Goal: Task Accomplishment & Management: Complete application form

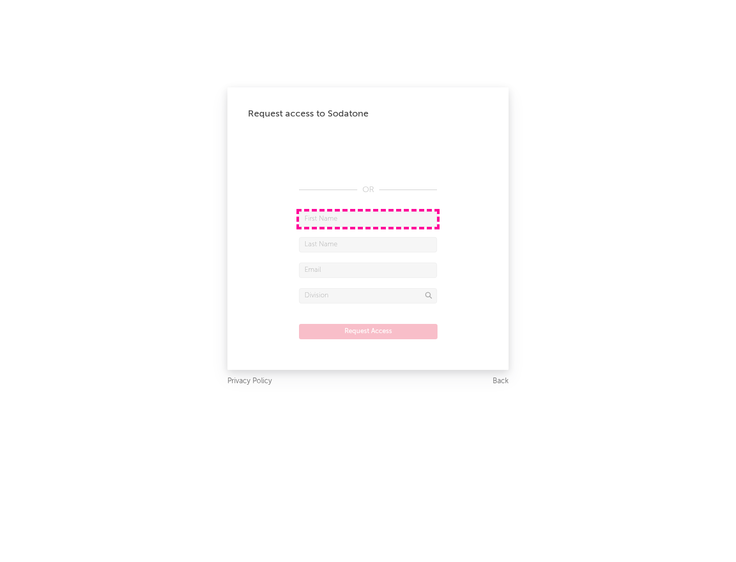
click at [368, 219] on input "text" at bounding box center [368, 219] width 138 height 15
type input "[PERSON_NAME]"
click at [368, 244] on input "text" at bounding box center [368, 244] width 138 height 15
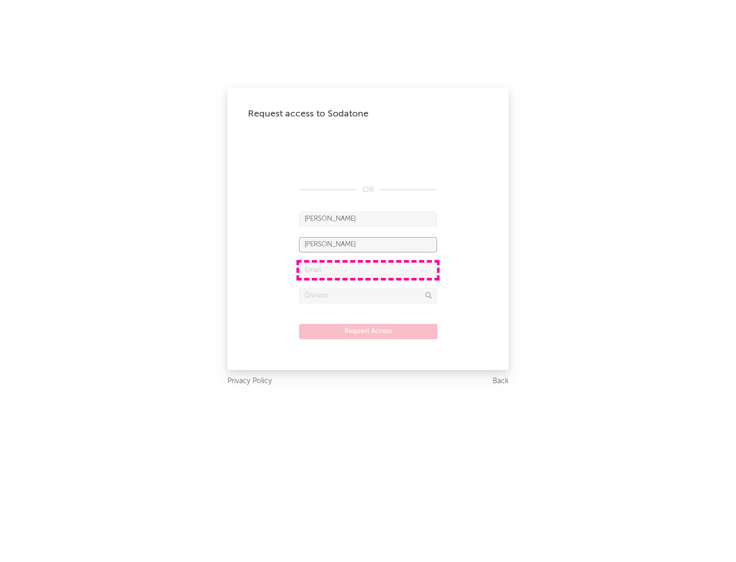
type input "[PERSON_NAME]"
click at [368, 270] on input "text" at bounding box center [368, 270] width 138 height 15
type input "[EMAIL_ADDRESS][DOMAIN_NAME]"
click at [368, 296] on input "text" at bounding box center [368, 295] width 138 height 15
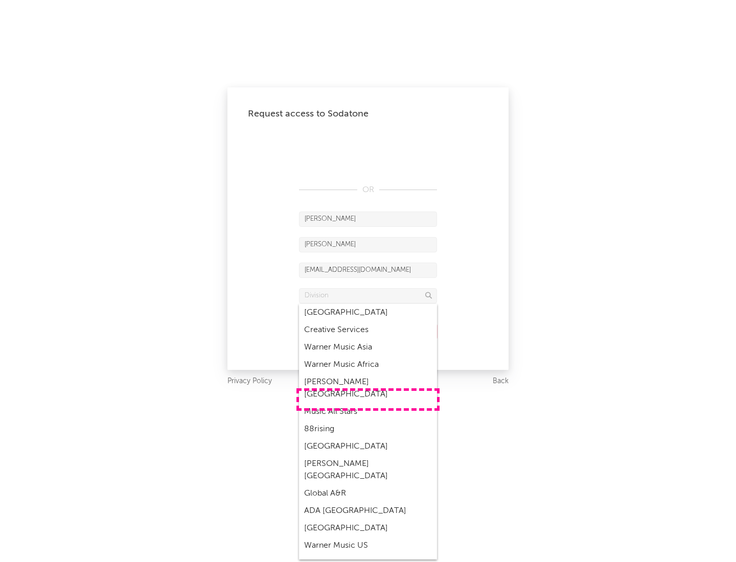
click at [368, 403] on div "Music All Stars" at bounding box center [368, 411] width 138 height 17
type input "Music All Stars"
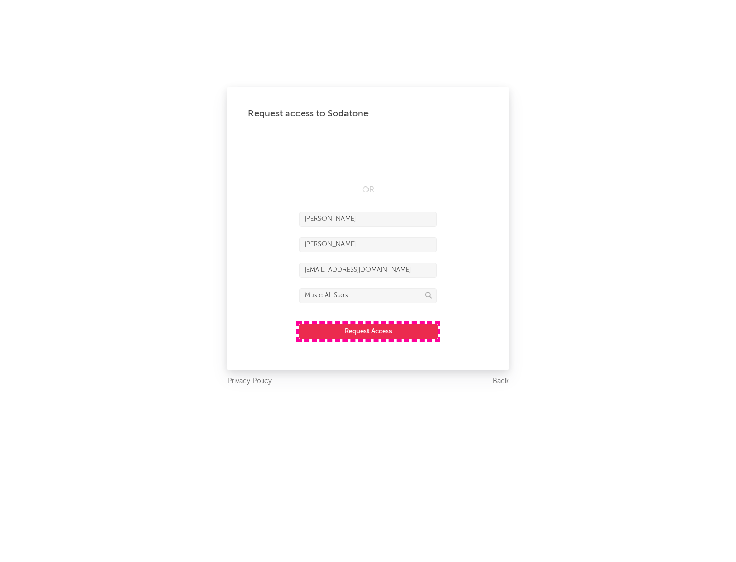
click at [368, 331] on button "Request Access" at bounding box center [368, 331] width 139 height 15
